Goal: Task Accomplishment & Management: Use online tool/utility

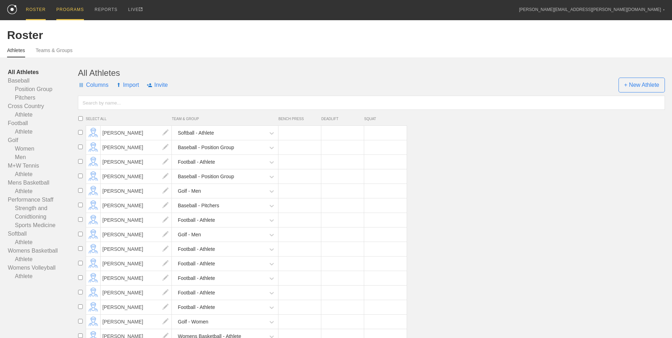
click at [63, 7] on div "PROGRAMS" at bounding box center [70, 10] width 28 height 20
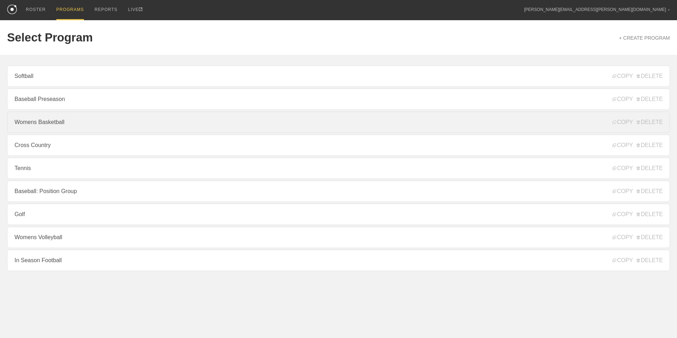
click at [82, 122] on link "Womens Basketball" at bounding box center [338, 122] width 663 height 21
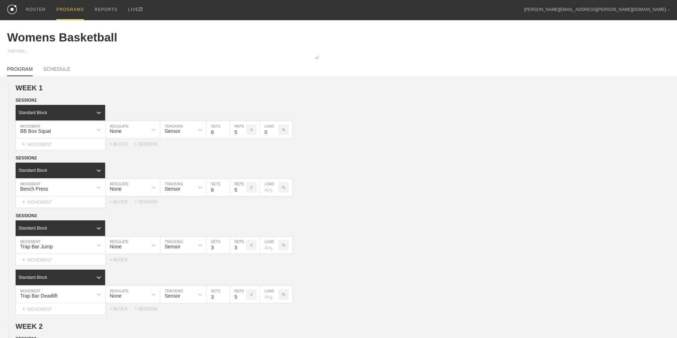
type textarea "x"
type input "Womens Basketball"
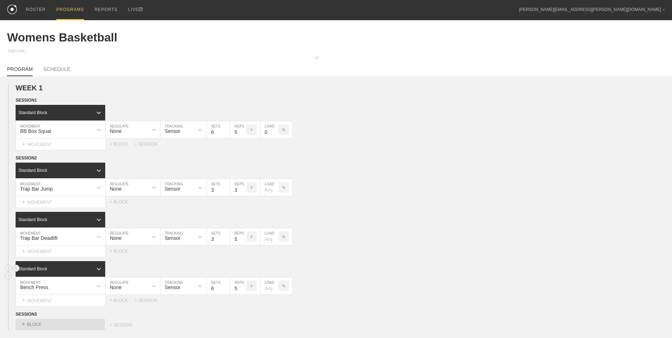
scroll to position [35, 0]
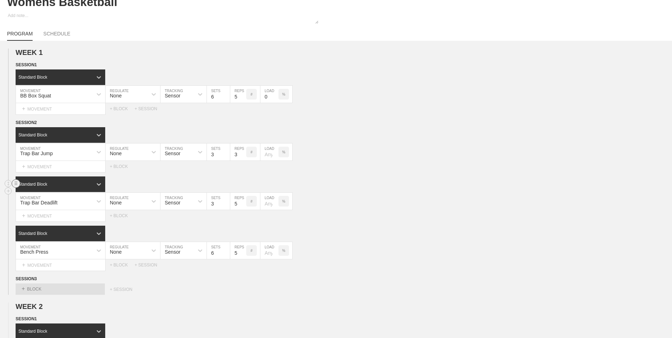
click at [17, 186] on circle at bounding box center [16, 183] width 8 height 8
click at [33, 198] on div "DELETE" at bounding box center [49, 199] width 57 height 11
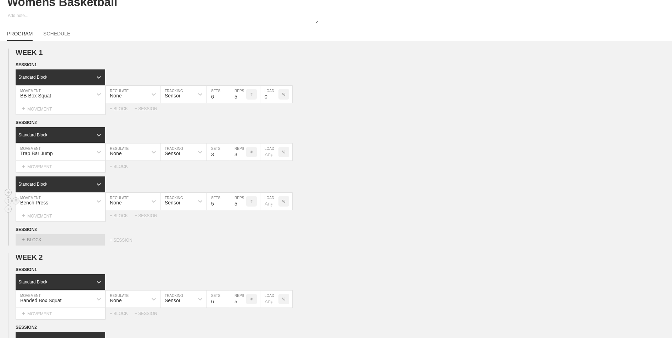
click at [226, 205] on input "5" at bounding box center [218, 201] width 23 height 17
click at [226, 205] on input "4" at bounding box center [218, 201] width 23 height 17
type input "3"
click at [226, 205] on input "3" at bounding box center [218, 201] width 23 height 17
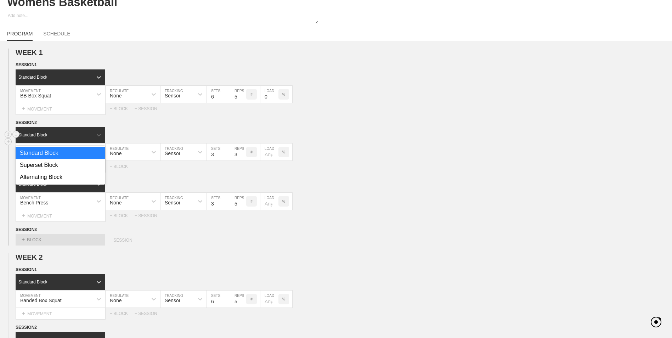
click at [41, 133] on div "Standard Block" at bounding box center [54, 135] width 77 height 6
click at [47, 167] on div "Superset Block" at bounding box center [61, 165] width 90 height 12
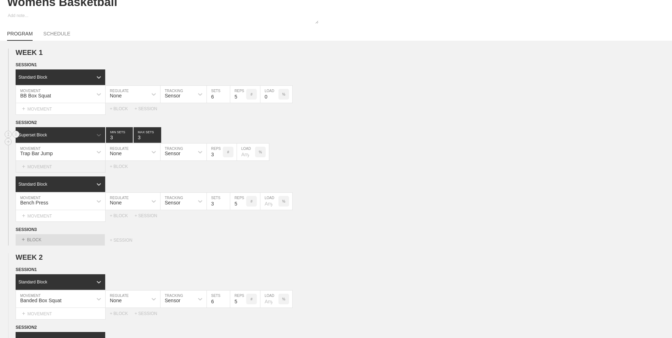
click at [48, 167] on div "+ MOVEMENT" at bounding box center [61, 167] width 90 height 12
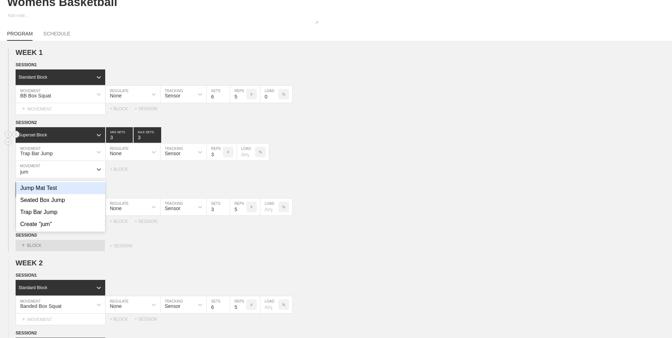
click at [47, 190] on div "Jump Mat Test" at bounding box center [60, 188] width 89 height 12
type input "jum"
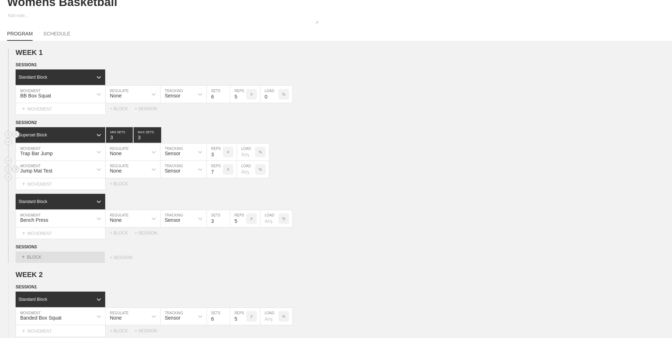
click at [218, 173] on input "7" at bounding box center [215, 169] width 16 height 17
click at [218, 173] on input "6" at bounding box center [215, 169] width 16 height 17
click at [218, 173] on input "5" at bounding box center [215, 169] width 16 height 17
click at [218, 173] on input "4" at bounding box center [215, 169] width 16 height 17
click at [218, 173] on input "3" at bounding box center [215, 169] width 16 height 17
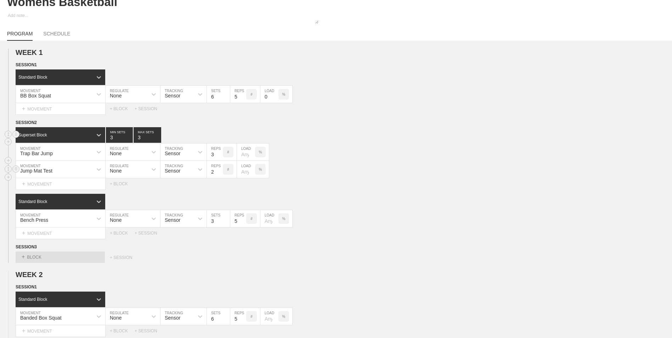
click at [218, 173] on input "2" at bounding box center [215, 169] width 16 height 17
type input "1"
click at [218, 173] on input "1" at bounding box center [215, 169] width 16 height 17
click at [80, 222] on div "Bench Press" at bounding box center [54, 218] width 76 height 12
click at [61, 219] on div "Bench Press" at bounding box center [54, 218] width 76 height 12
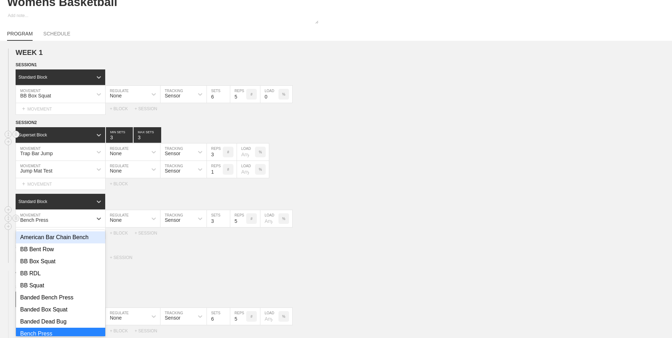
click at [61, 220] on div "Bench Press" at bounding box center [54, 218] width 76 height 12
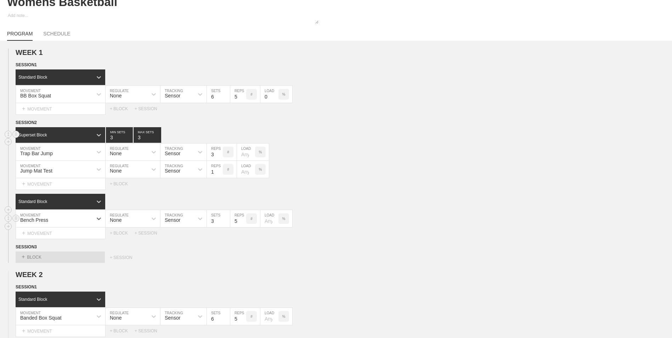
click at [61, 220] on div "Bench Press" at bounding box center [54, 218] width 76 height 12
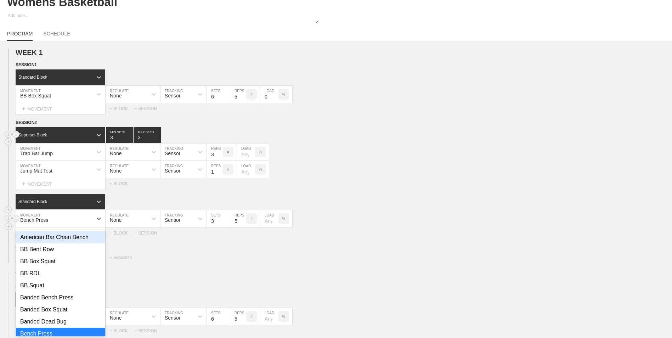
click at [61, 220] on div "Bench Press" at bounding box center [54, 218] width 76 height 12
click at [37, 222] on div "Bench Press" at bounding box center [34, 220] width 28 height 6
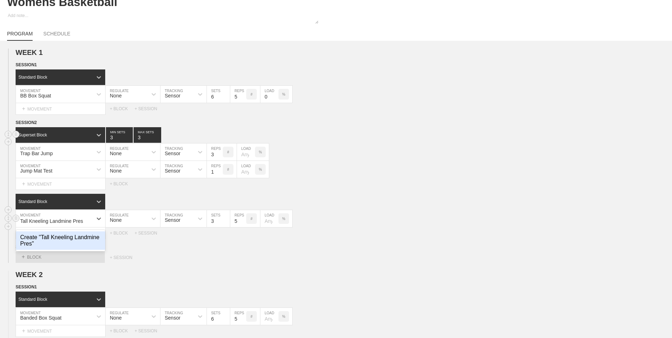
type input "Tall Kneeling Landmine Press"
click at [243, 223] on input "4" at bounding box center [238, 218] width 16 height 17
click at [243, 223] on input "3" at bounding box center [238, 218] width 16 height 17
click at [243, 223] on input "2" at bounding box center [238, 218] width 16 height 17
type input "3"
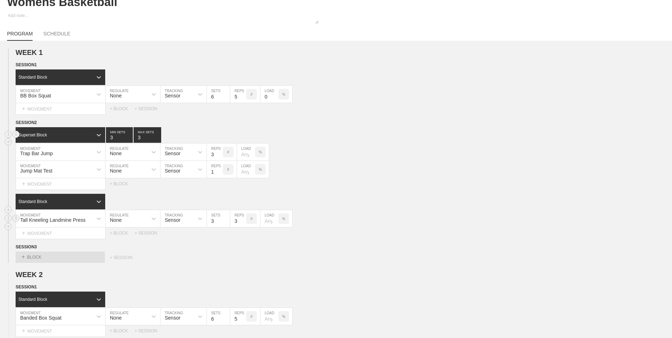
click at [242, 220] on input "3" at bounding box center [238, 218] width 16 height 17
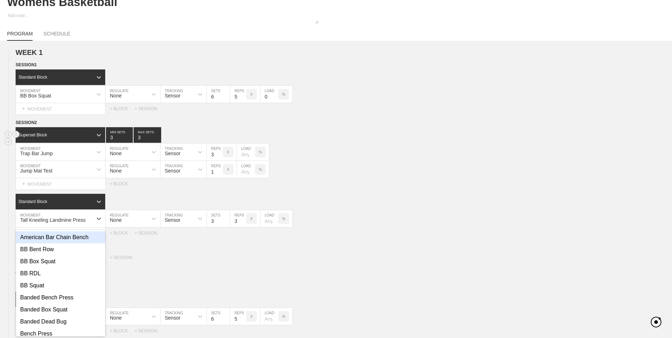
click at [89, 220] on div "Tall Kneeling Landmine Press" at bounding box center [54, 218] width 76 height 12
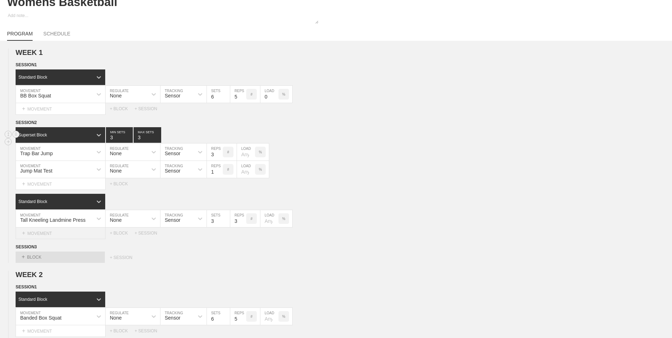
click at [82, 230] on div "+ MOVEMENT" at bounding box center [61, 233] width 90 height 12
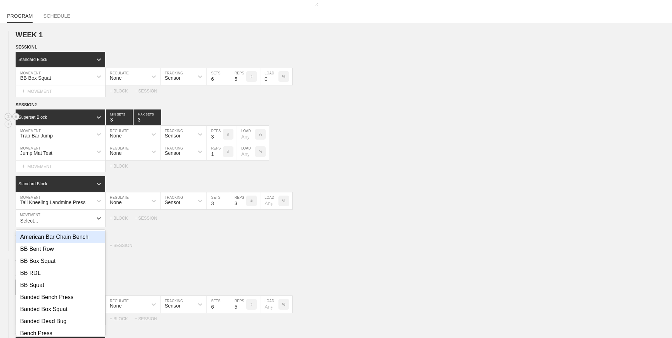
scroll to position [55, 0]
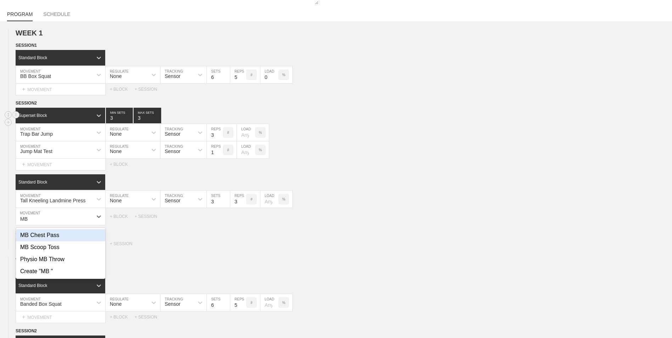
click at [57, 238] on div "MB Chest Pass" at bounding box center [60, 235] width 89 height 12
type input "MB"
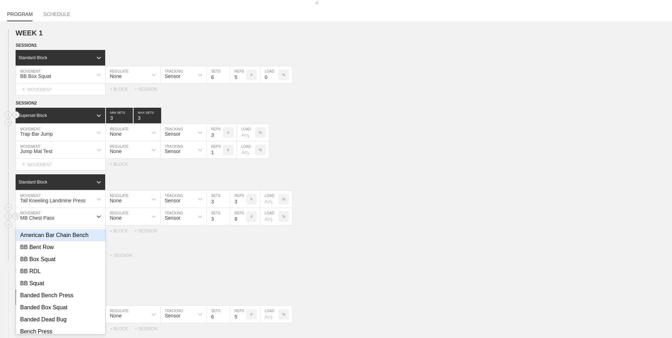
click at [64, 218] on div "MB Chest Pass" at bounding box center [54, 216] width 76 height 12
click at [28, 219] on div "MB Chest Pass" at bounding box center [37, 218] width 34 height 6
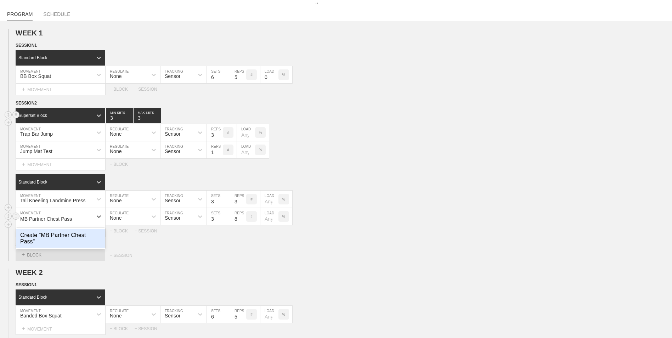
type input "MB Partner Chest Pass"
click at [243, 222] on input "7" at bounding box center [238, 216] width 16 height 17
click at [243, 222] on input "6" at bounding box center [238, 216] width 16 height 17
click at [243, 222] on input "5" at bounding box center [238, 216] width 16 height 17
click at [243, 222] on input "4" at bounding box center [238, 216] width 16 height 17
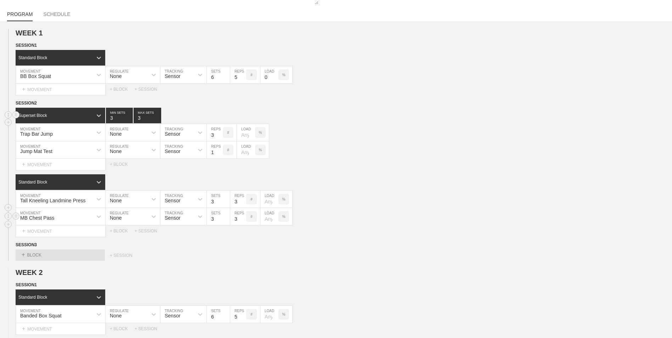
type input "3"
click at [243, 222] on input "3" at bounding box center [238, 216] width 16 height 17
click at [242, 243] on div "SESSION 3" at bounding box center [344, 245] width 656 height 8
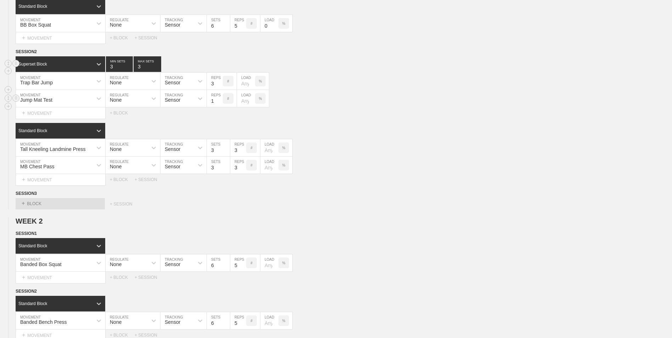
scroll to position [71, 0]
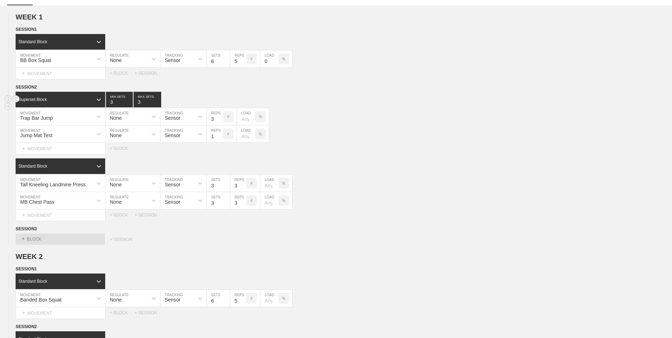
click at [52, 101] on div "Superset Block" at bounding box center [54, 99] width 77 height 6
click at [44, 100] on div "Superset Block" at bounding box center [32, 99] width 29 height 5
click at [86, 99] on div "Superset Block" at bounding box center [54, 99] width 77 height 6
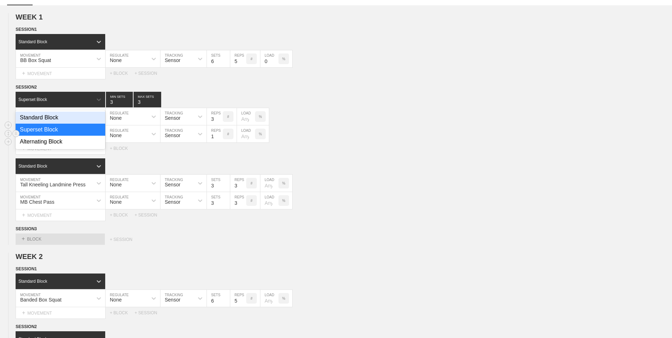
click at [331, 141] on div "Jump Mat Test MOVEMENT None REGULATE Sensor TRACKING 1 REPS # LOAD %" at bounding box center [336, 133] width 672 height 17
